Goal: Task Accomplishment & Management: Use online tool/utility

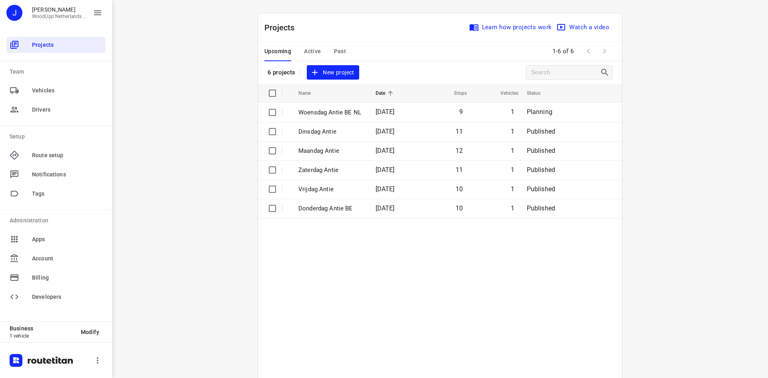
click at [701, 69] on div "i © 2025 Routetitan , © Stadia Maps , © OpenMapTiles © OpenStreetMap contributo…" at bounding box center [440, 189] width 656 height 378
drag, startPoint x: 246, startPoint y: 98, endPoint x: 246, endPoint y: 104, distance: 5.2
click at [248, 100] on div "Projects Learn how projects work Watch a video 6 projects New project Name Date…" at bounding box center [440, 212] width 384 height 398
click at [50, 52] on div "Projects" at bounding box center [55, 45] width 99 height 16
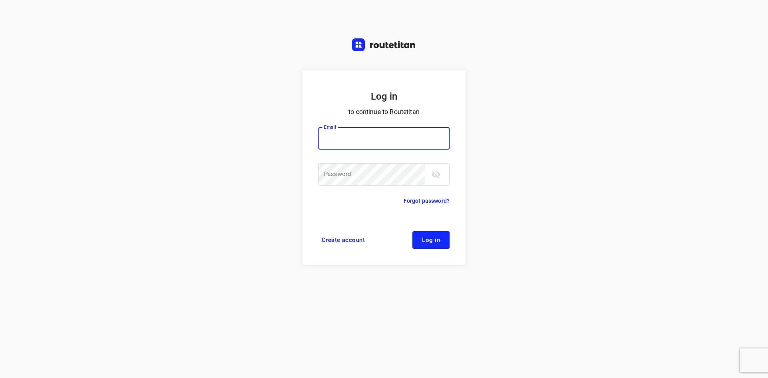
type input "[EMAIL_ADDRESS][DOMAIN_NAME]"
click at [429, 238] on span "Log in" at bounding box center [431, 240] width 18 height 6
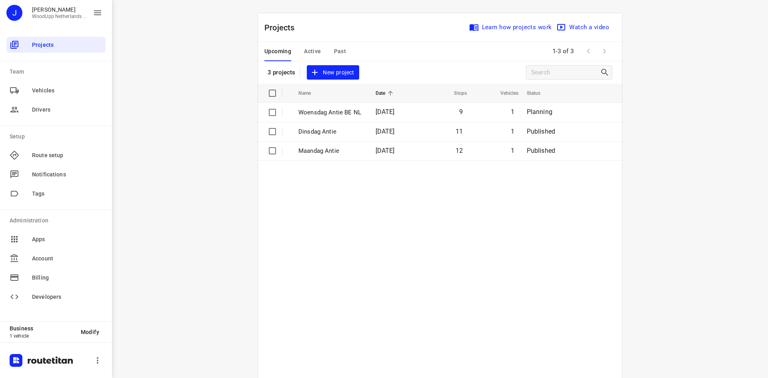
click at [78, 133] on p "Setup" at bounding box center [58, 136] width 96 height 8
click at [329, 75] on span "New project" at bounding box center [333, 73] width 42 height 10
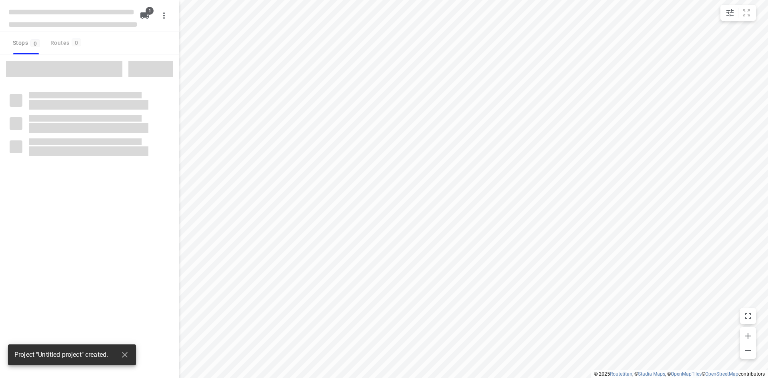
type input "distance"
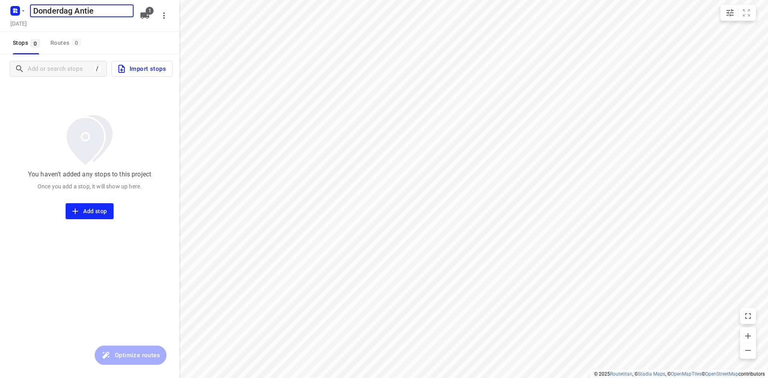
type input "Donderdag Antie"
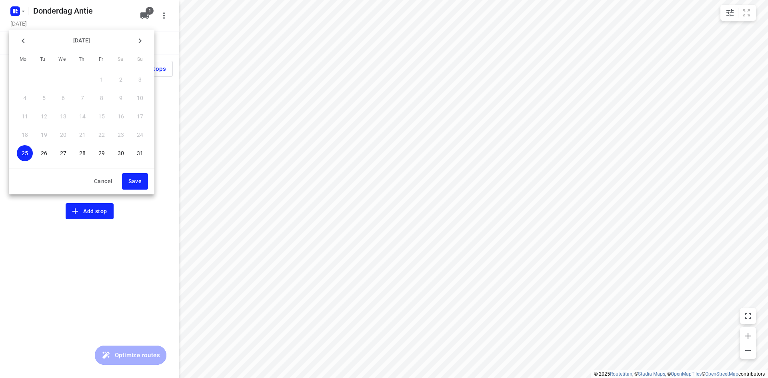
click at [92, 151] on div "29" at bounding box center [101, 153] width 19 height 18
click at [83, 154] on p "28" at bounding box center [82, 153] width 6 height 8
click at [144, 183] on button "Save" at bounding box center [135, 181] width 26 height 16
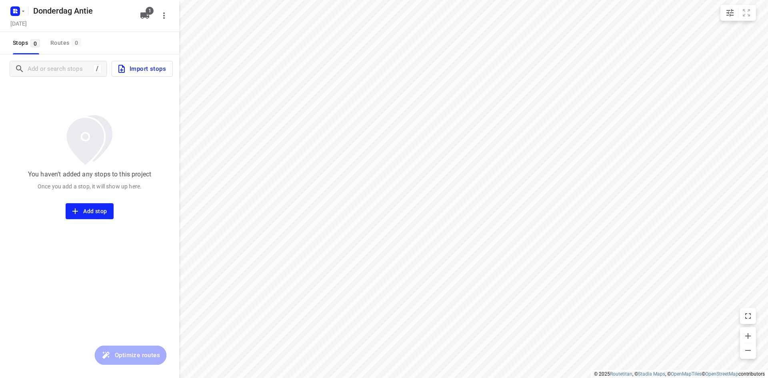
click at [102, 39] on div "Stops 0 Routes 0" at bounding box center [89, 43] width 179 height 22
click at [48, 73] on input "Add or search stops" at bounding box center [59, 69] width 63 height 12
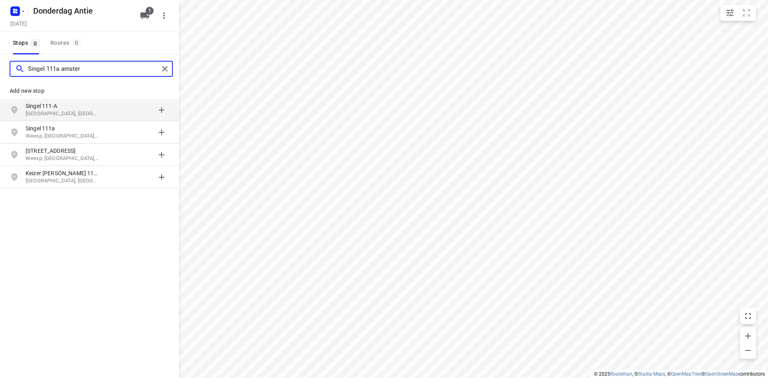
type input "Singel 111a amster"
click at [52, 114] on p "[GEOGRAPHIC_DATA], [GEOGRAPHIC_DATA]" at bounding box center [63, 114] width 74 height 8
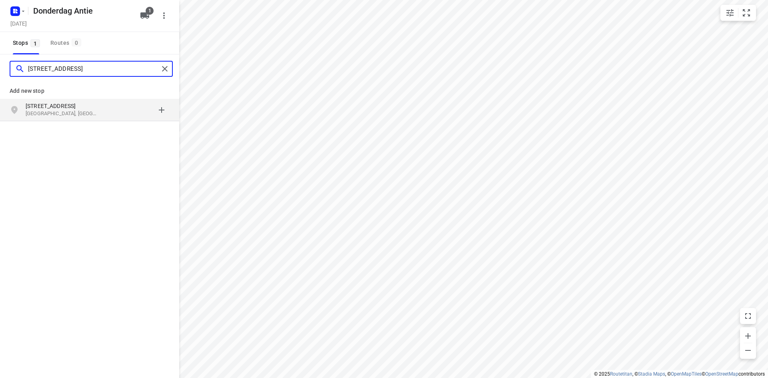
type input "[STREET_ADDRESS]"
click at [59, 108] on p "[STREET_ADDRESS]" at bounding box center [63, 106] width 74 height 8
type input "trosroos 5 zevenhuizen"
click at [61, 110] on p "Zevenhuizen, [GEOGRAPHIC_DATA]" at bounding box center [63, 114] width 74 height 8
type input "[STREET_ADDRESS]"
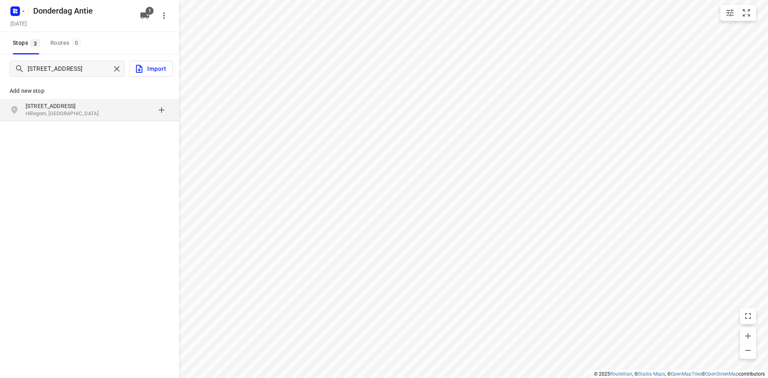
click at [24, 113] on div "grid" at bounding box center [18, 110] width 16 height 16
type input "walmolenerf 101 gouda"
click at [90, 105] on p "Walmolenerf 101" at bounding box center [63, 106] width 74 height 8
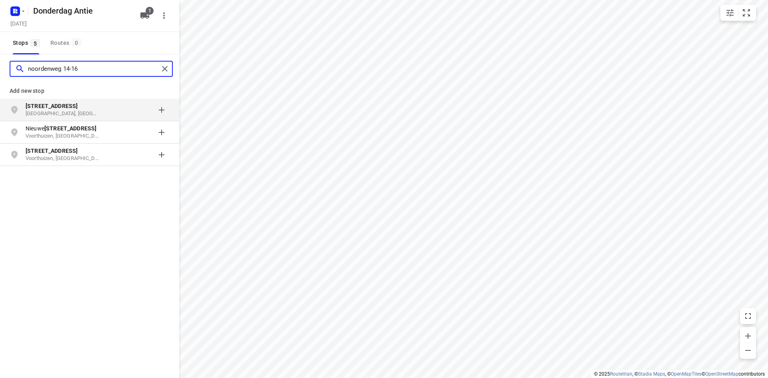
type input "noordenweg 14-16"
click at [69, 108] on b "[STREET_ADDRESS]" at bounding box center [52, 106] width 52 height 6
type input "wielewaal 39 zeve"
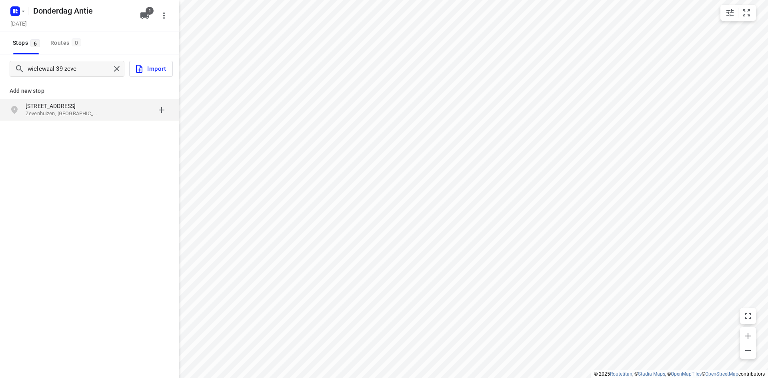
click at [71, 111] on p "Zevenhuizen, [GEOGRAPHIC_DATA]" at bounding box center [63, 114] width 74 height 8
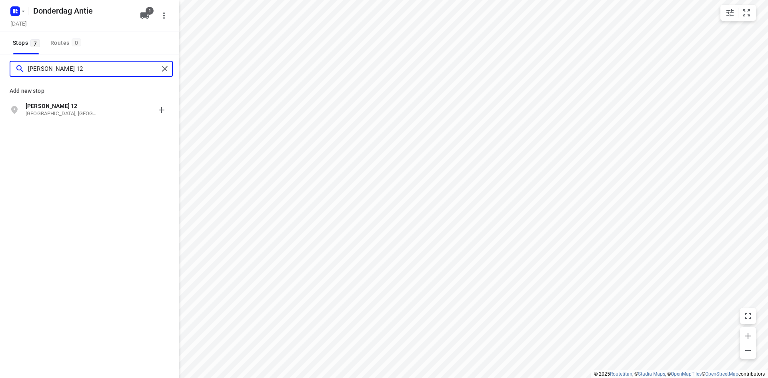
type input "[PERSON_NAME] 12"
click at [71, 110] on p "[GEOGRAPHIC_DATA], [GEOGRAPHIC_DATA]" at bounding box center [63, 114] width 74 height 8
type input "zonnesteintoren 33 zwijndrecht"
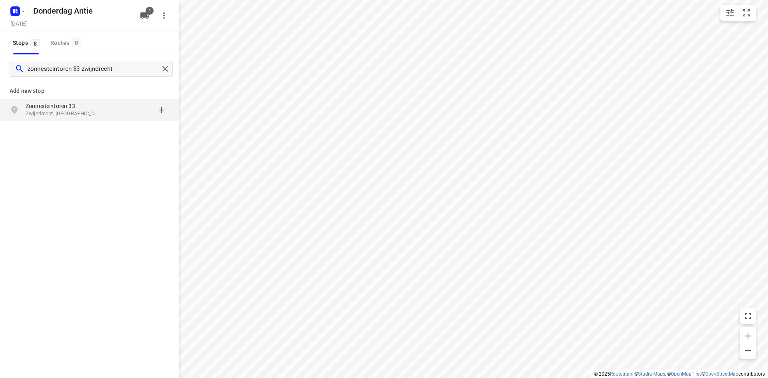
click at [54, 111] on p "Zwijndrecht, [GEOGRAPHIC_DATA]" at bounding box center [63, 114] width 74 height 8
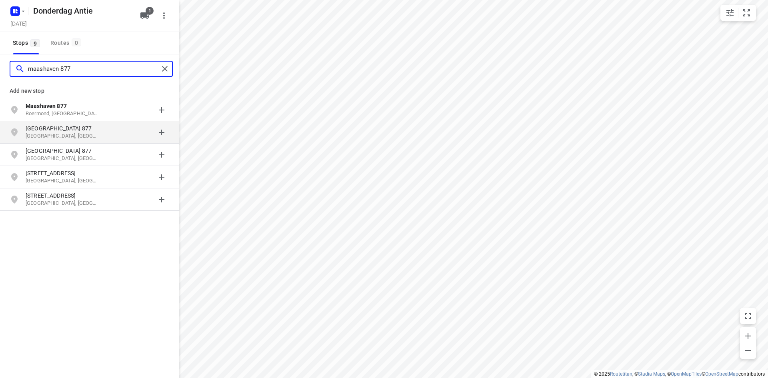
type input "maashaven 877"
click at [56, 133] on p "[GEOGRAPHIC_DATA], [GEOGRAPHIC_DATA]" at bounding box center [63, 136] width 74 height 8
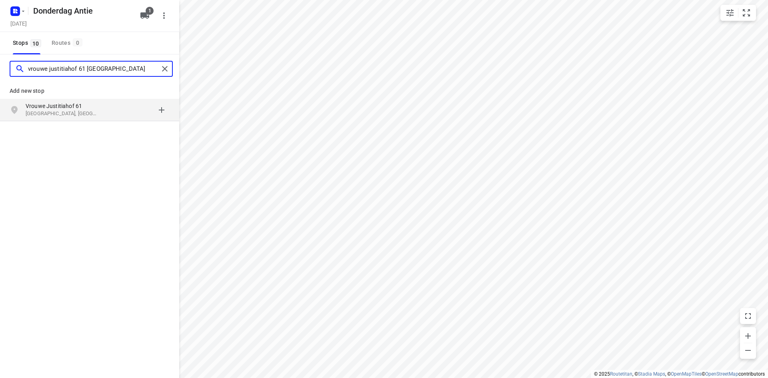
type input "vrouwe justitiahof 61 [GEOGRAPHIC_DATA]"
click at [61, 102] on p "Vrouwe Justitiahof 61" at bounding box center [63, 106] width 74 height 8
type input "molenbloem 3 grave"
click at [58, 112] on p "Grave, [GEOGRAPHIC_DATA]" at bounding box center [63, 114] width 74 height 8
type input "[STREET_ADDRESS]"
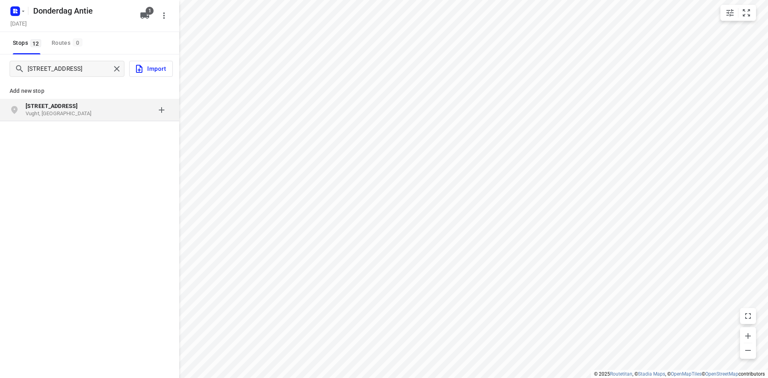
click at [69, 112] on p "Vught, [GEOGRAPHIC_DATA]" at bounding box center [63, 114] width 74 height 8
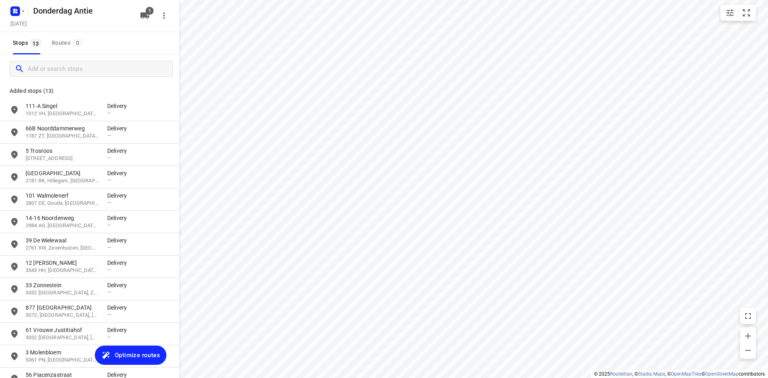
click at [143, 17] on icon "button" at bounding box center [145, 16] width 10 height 10
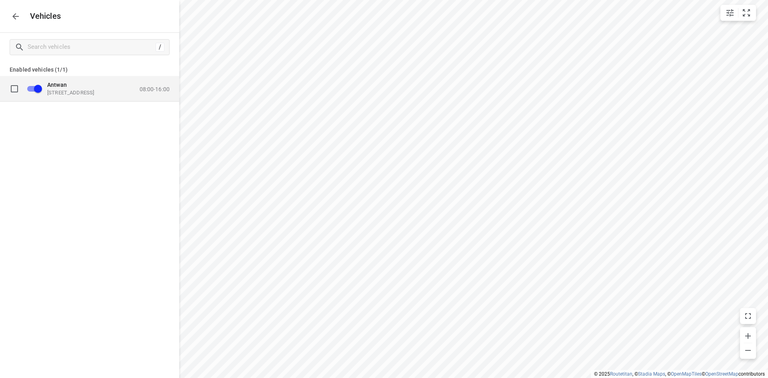
click at [144, 88] on p "08:00-16:00" at bounding box center [155, 89] width 30 height 6
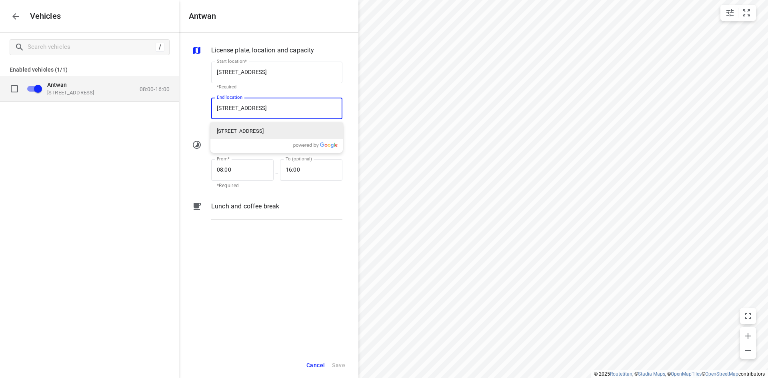
type input "[STREET_ADDRESS]"
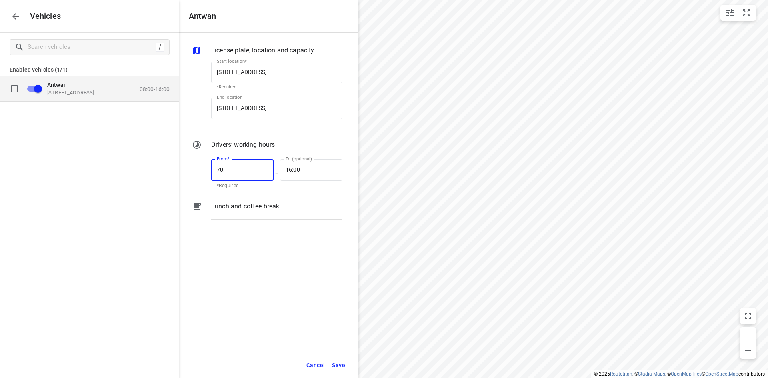
type input "7_:__"
type input "07:30"
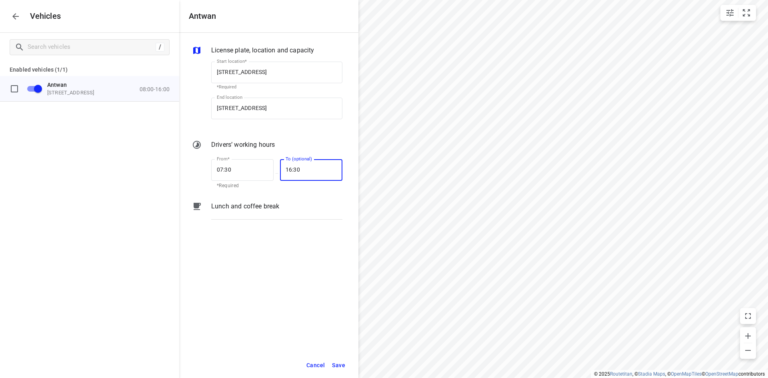
type input "16:30"
click at [335, 366] on span "Save" at bounding box center [338, 366] width 13 height 10
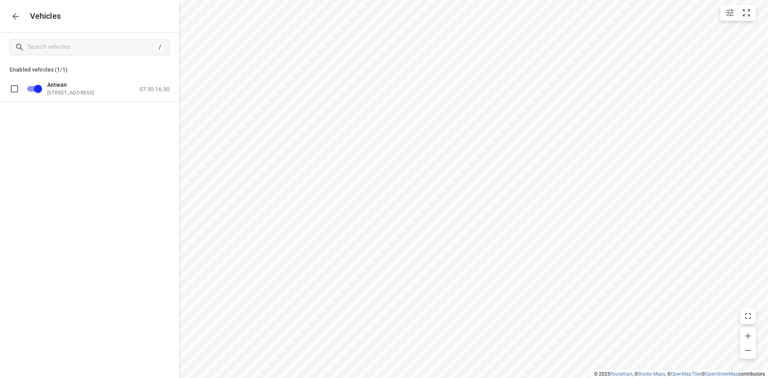
click at [14, 18] on icon "button" at bounding box center [15, 16] width 6 height 6
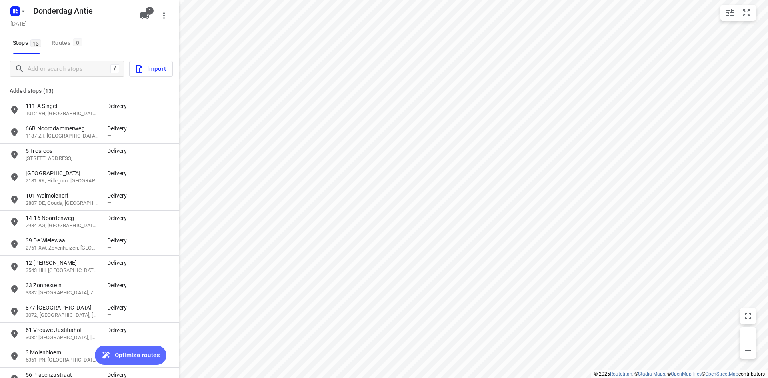
click at [135, 356] on span "Optimize routes" at bounding box center [137, 355] width 45 height 10
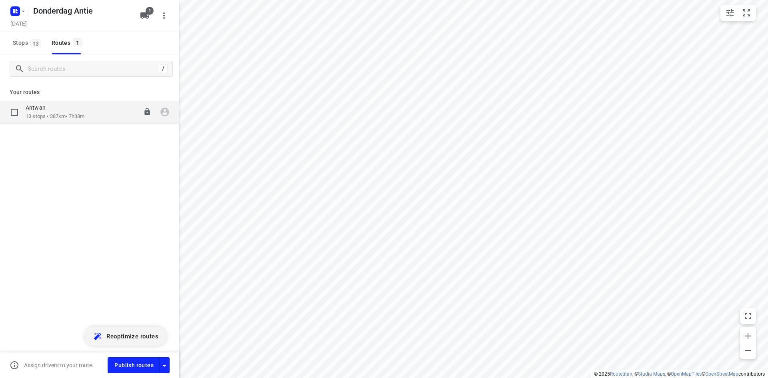
click at [68, 114] on p "13 stops • 387km • 7h38m" at bounding box center [55, 117] width 59 height 8
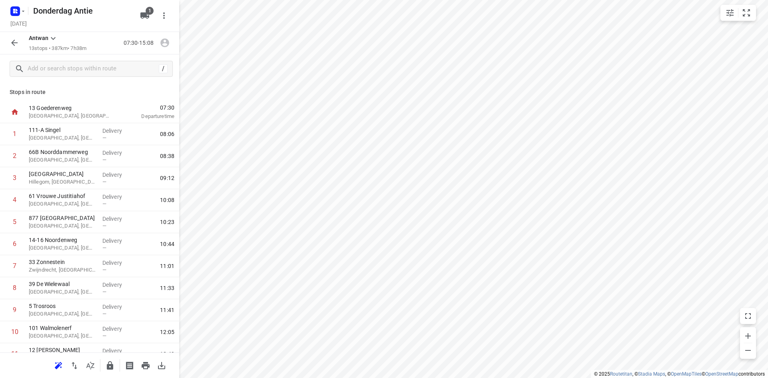
click at [102, 101] on div "[STREET_ADDRESS]" at bounding box center [71, 112] width 90 height 22
click at [66, 136] on p "[GEOGRAPHIC_DATA], [GEOGRAPHIC_DATA]" at bounding box center [62, 138] width 67 height 8
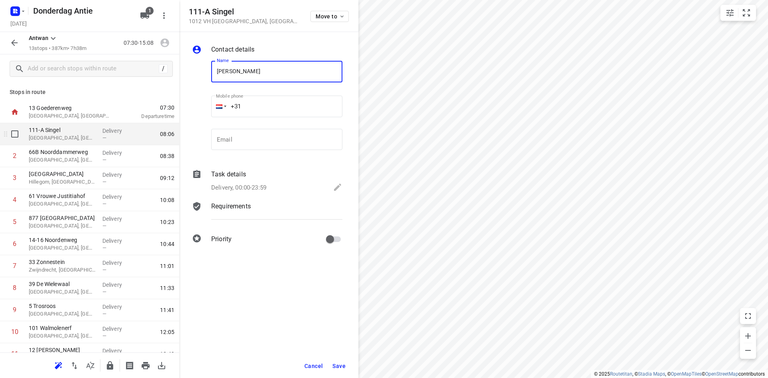
type input "[PERSON_NAME]"
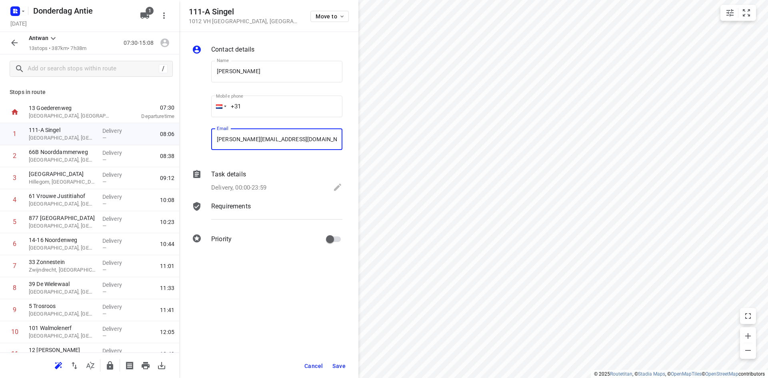
type input "[PERSON_NAME][EMAIL_ADDRESS][DOMAIN_NAME]"
click at [331, 376] on div "Cancel Save" at bounding box center [268, 366] width 179 height 24
click at [332, 361] on button "Save" at bounding box center [339, 366] width 20 height 14
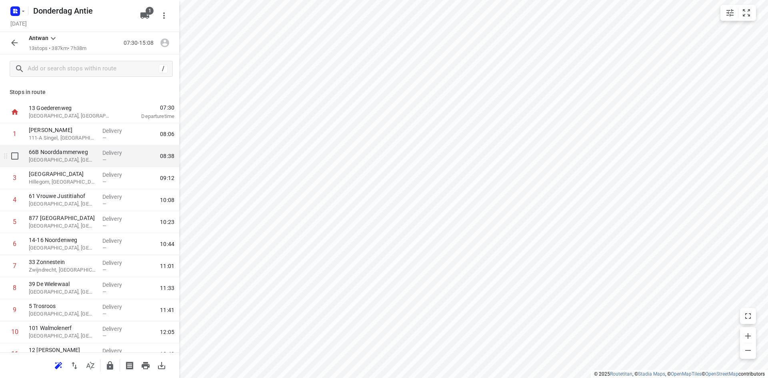
click at [64, 162] on p "[GEOGRAPHIC_DATA], [GEOGRAPHIC_DATA]" at bounding box center [62, 160] width 67 height 8
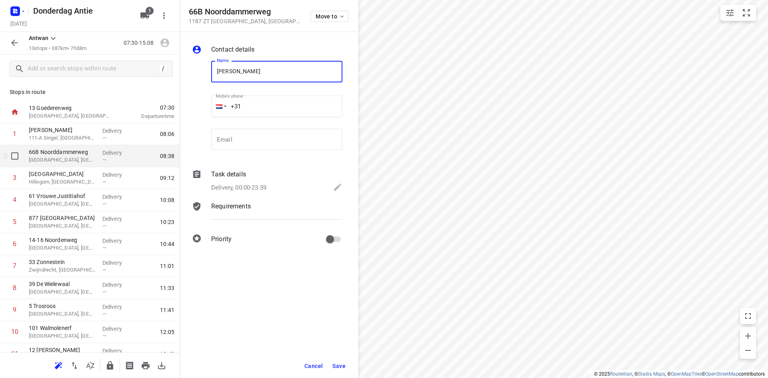
type input "[PERSON_NAME]"
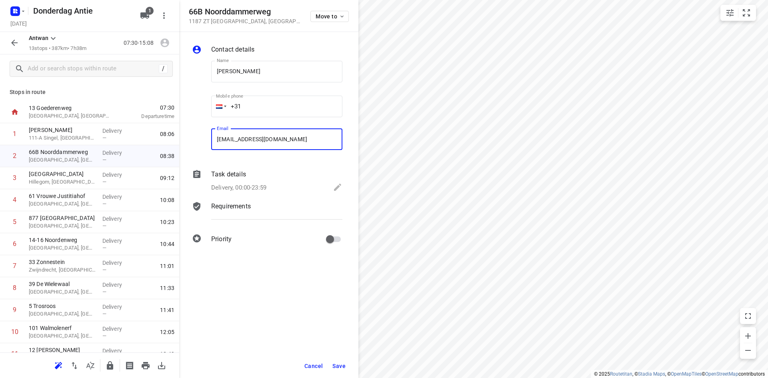
type input "[EMAIL_ADDRESS][DOMAIN_NAME]"
click at [341, 362] on button "Save" at bounding box center [339, 366] width 20 height 14
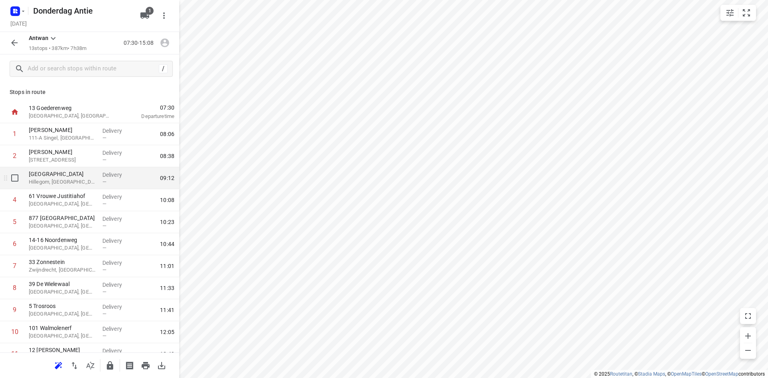
click at [56, 175] on p "[GEOGRAPHIC_DATA]" at bounding box center [62, 174] width 67 height 8
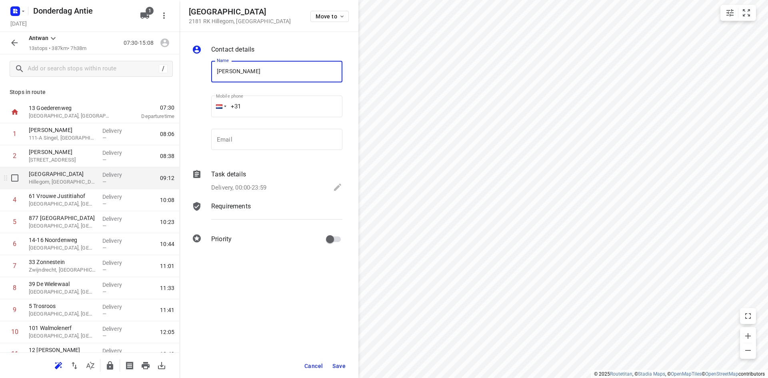
type input "[PERSON_NAME]"
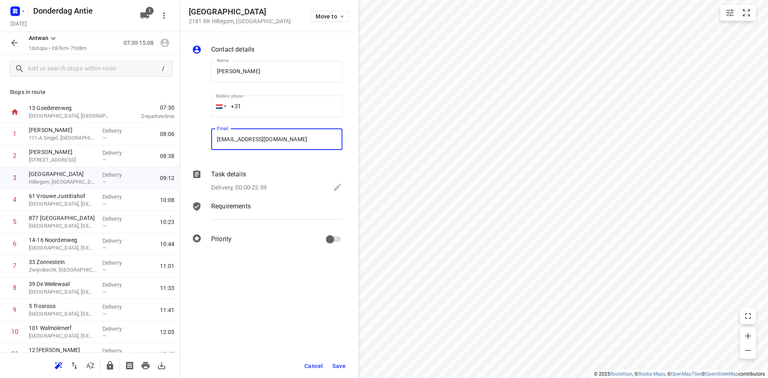
type input "[EMAIL_ADDRESS][DOMAIN_NAME]"
click at [339, 366] on span "Save" at bounding box center [339, 366] width 13 height 6
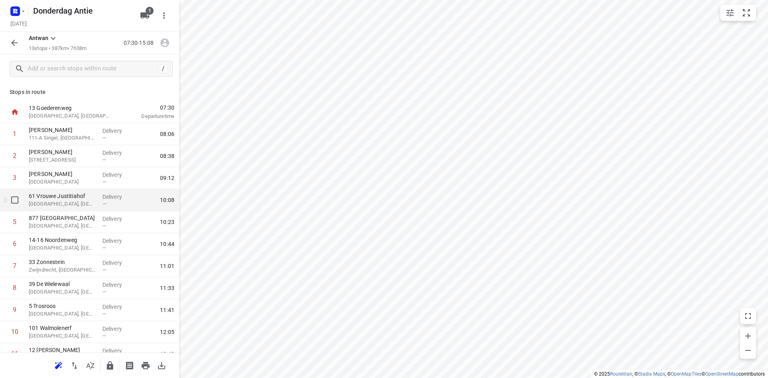
click at [66, 205] on p "[GEOGRAPHIC_DATA], [GEOGRAPHIC_DATA]" at bounding box center [62, 204] width 67 height 8
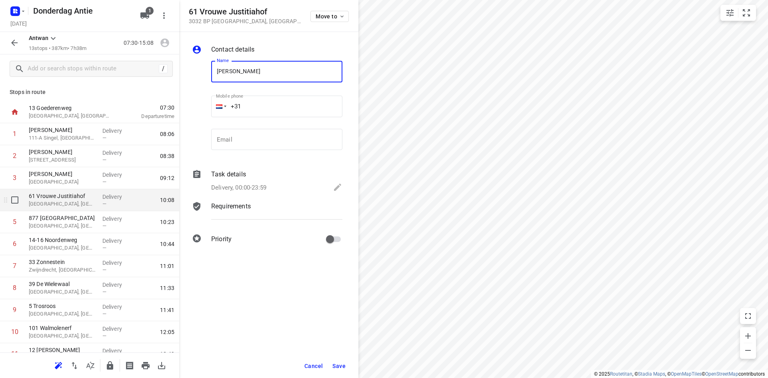
type input "[PERSON_NAME]"
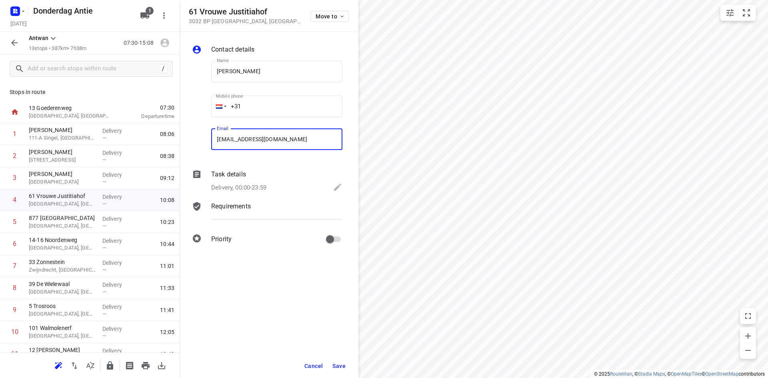
type input "[EMAIL_ADDRESS][DOMAIN_NAME]"
click at [342, 368] on span "Save" at bounding box center [339, 366] width 13 height 6
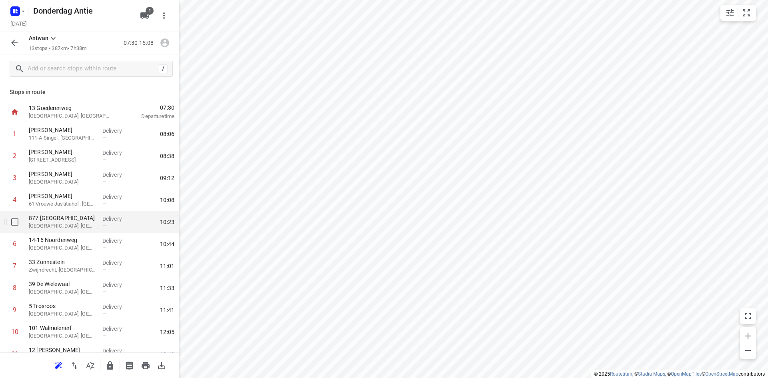
click at [64, 226] on p "[GEOGRAPHIC_DATA], [GEOGRAPHIC_DATA]" at bounding box center [62, 226] width 67 height 8
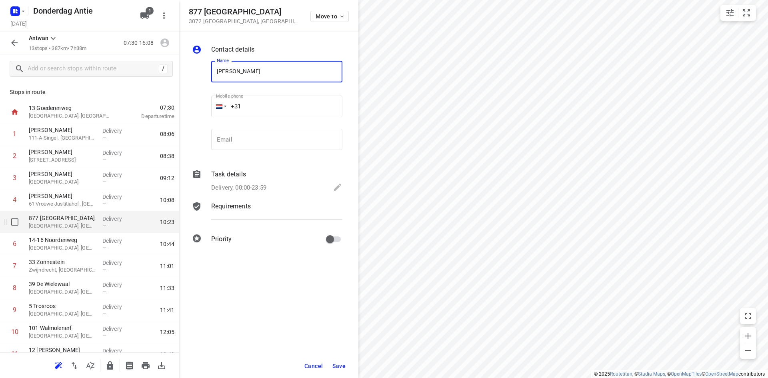
type input "[PERSON_NAME]"
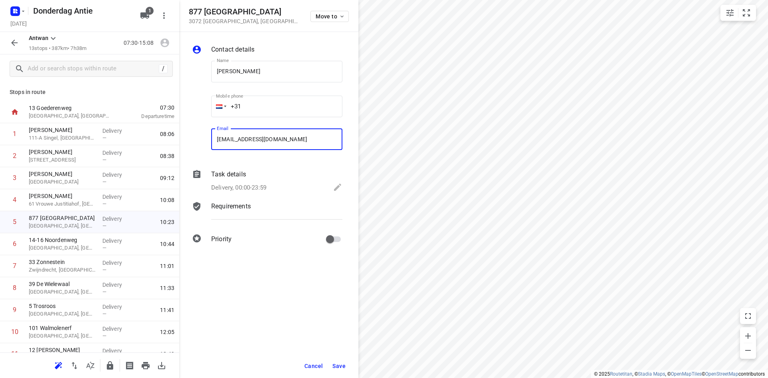
type input "[EMAIL_ADDRESS][DOMAIN_NAME]"
click at [336, 365] on span "Save" at bounding box center [339, 366] width 13 height 6
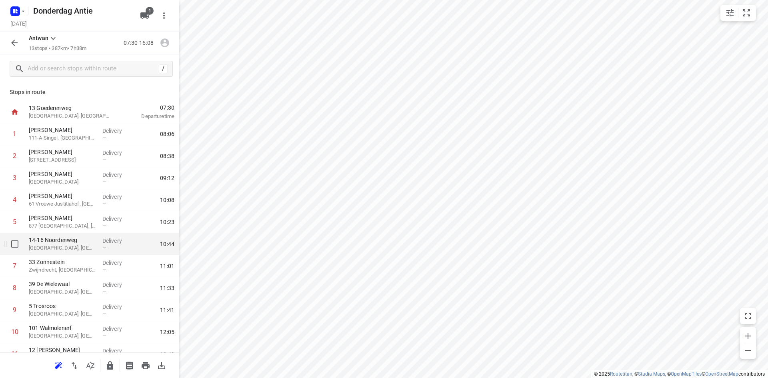
click at [70, 244] on p "[GEOGRAPHIC_DATA], [GEOGRAPHIC_DATA]" at bounding box center [62, 248] width 67 height 8
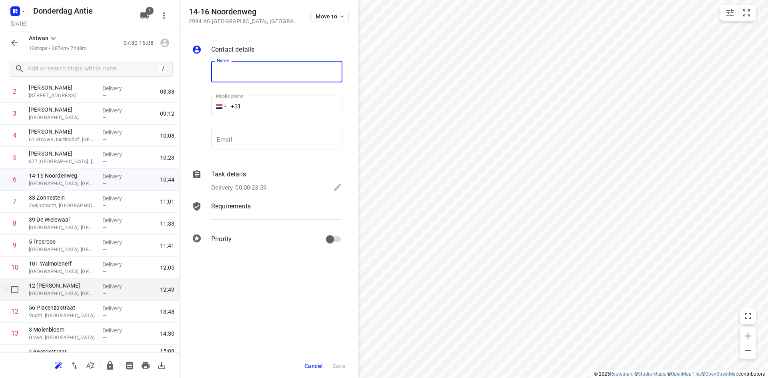
scroll to position [79, 0]
